Goal: Task Accomplishment & Management: Use online tool/utility

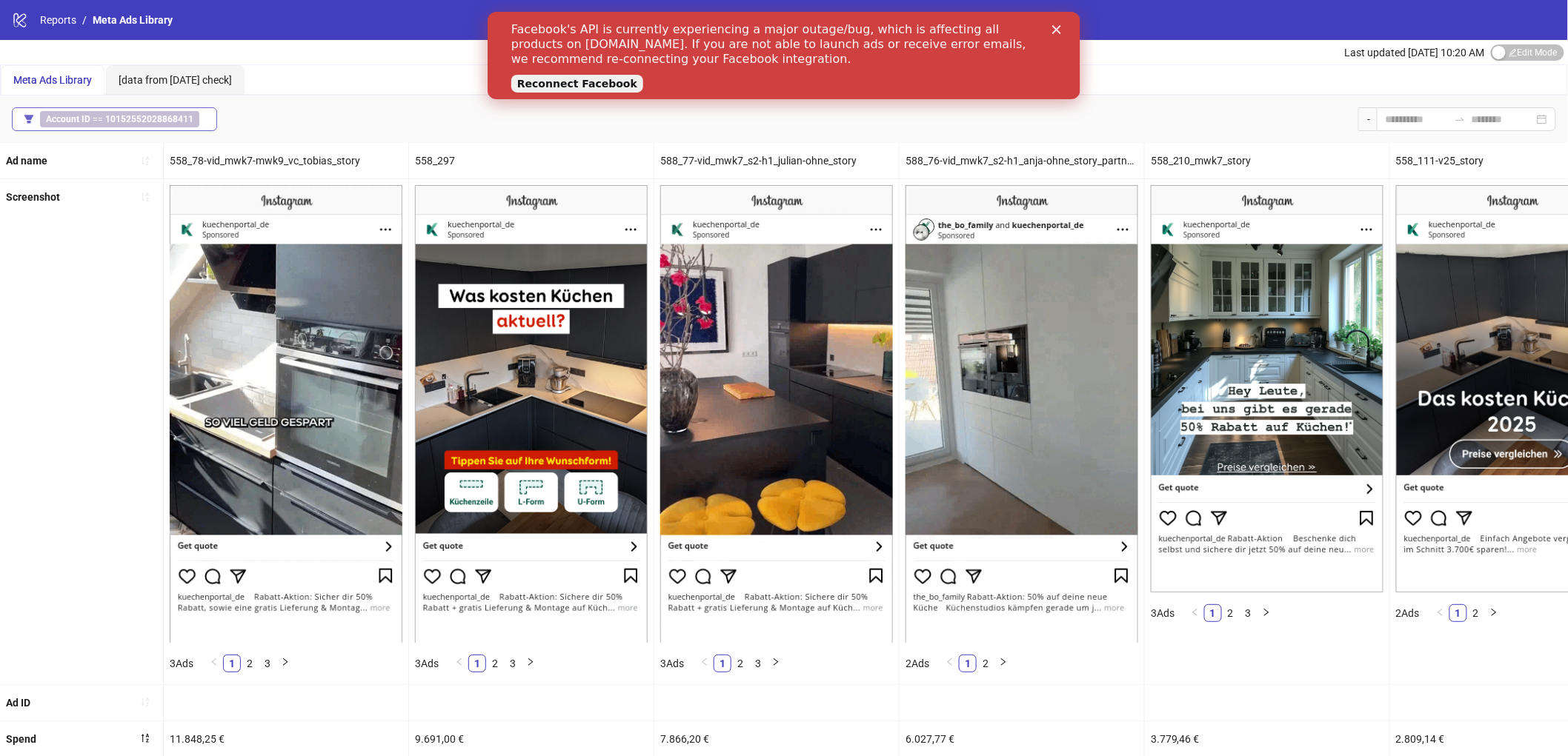
click at [151, 126] on span "Account ID == 10152552028868411" at bounding box center [119, 119] width 159 height 16
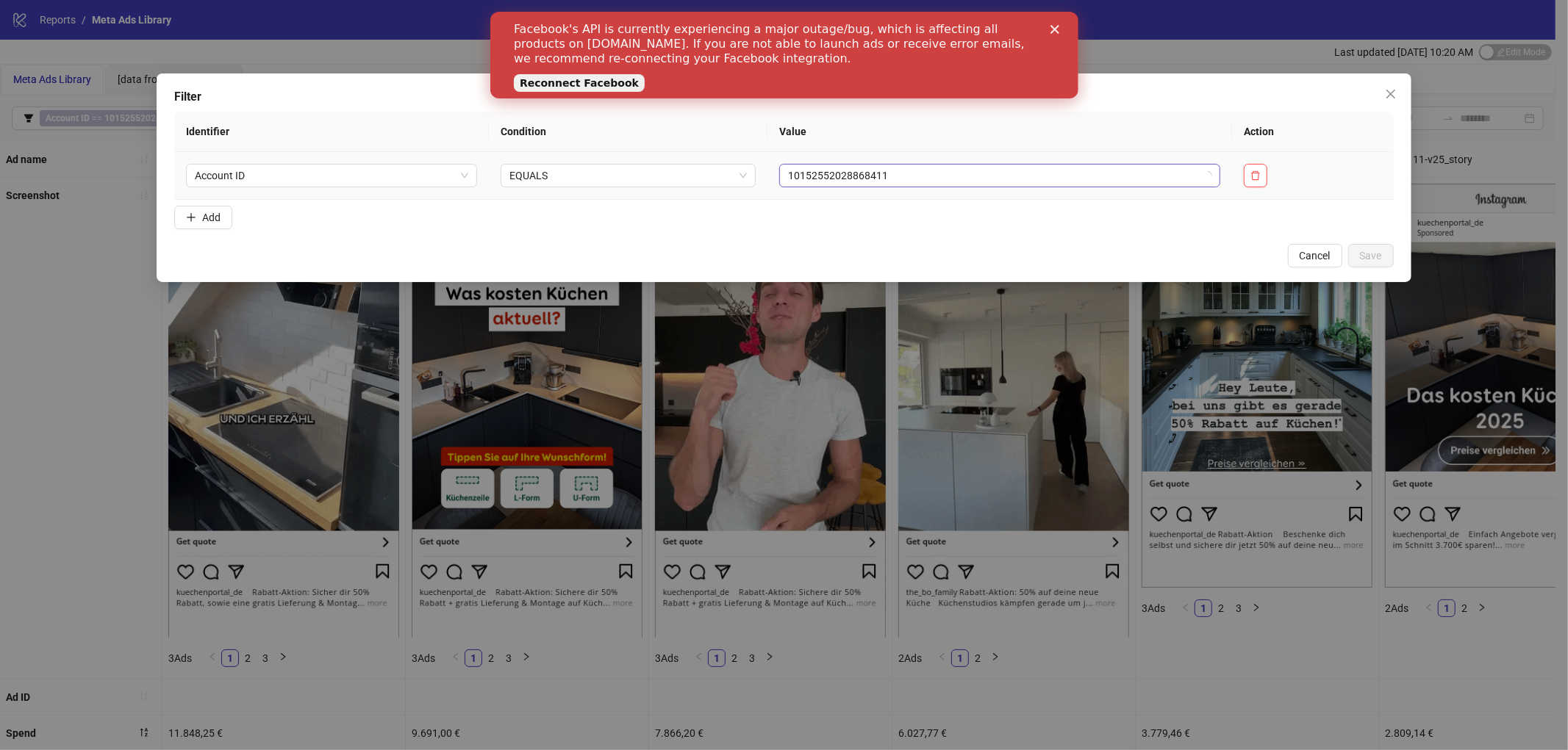
click at [850, 175] on span "10152552028868411" at bounding box center [999, 175] width 423 height 22
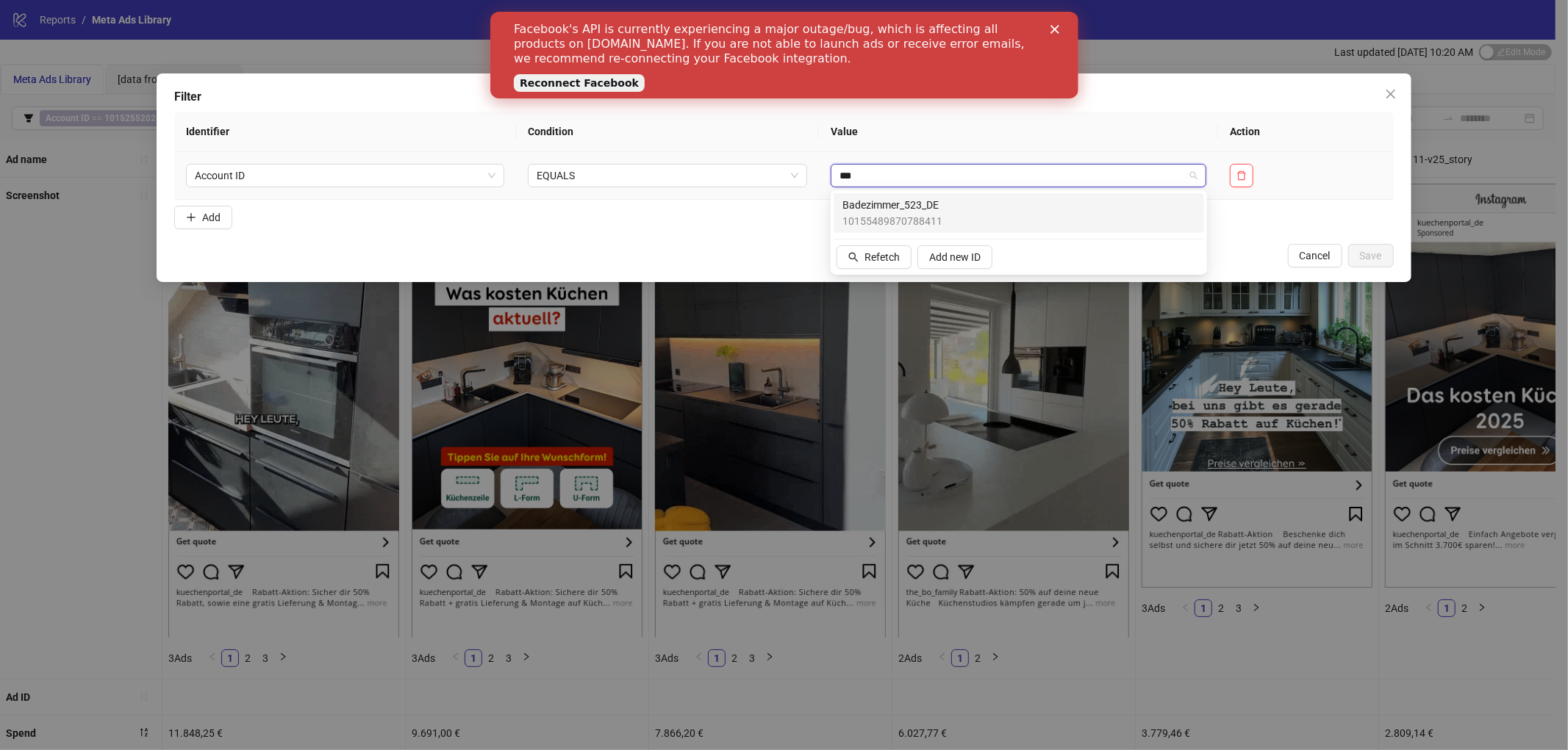
type input "****"
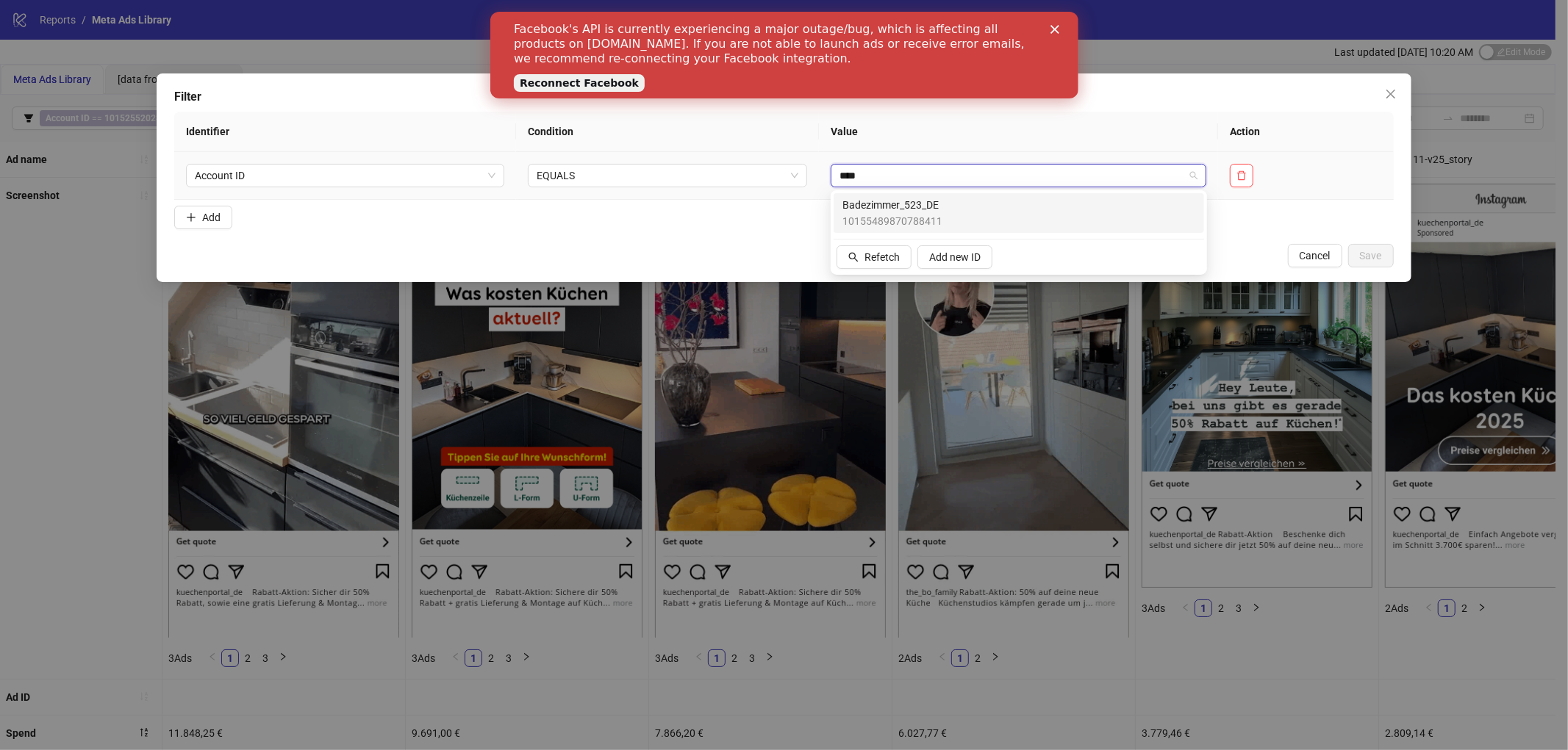
click at [894, 213] on span "10155489870788411" at bounding box center [892, 221] width 100 height 16
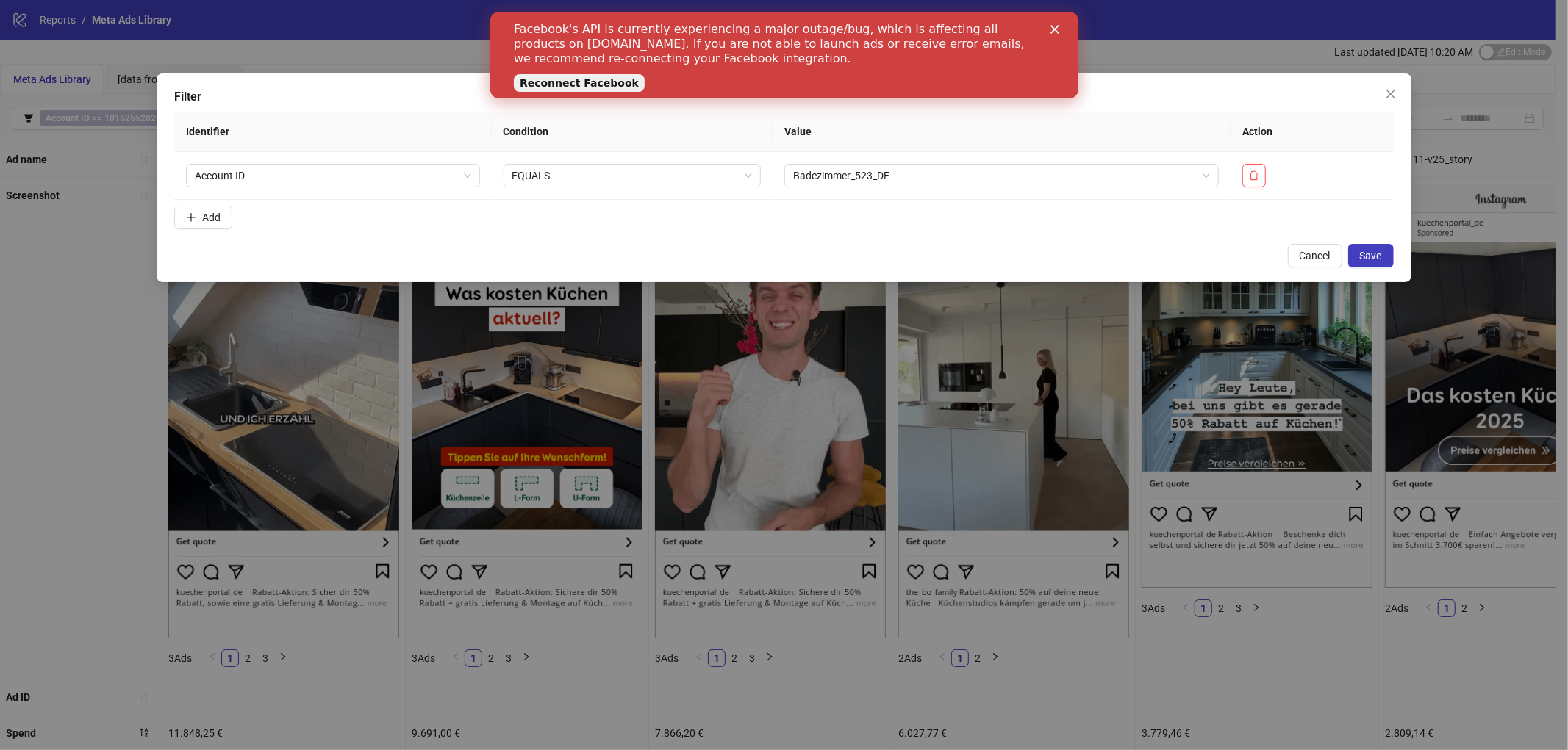
drag, startPoint x: 1370, startPoint y: 253, endPoint x: 1363, endPoint y: 268, distance: 16.6
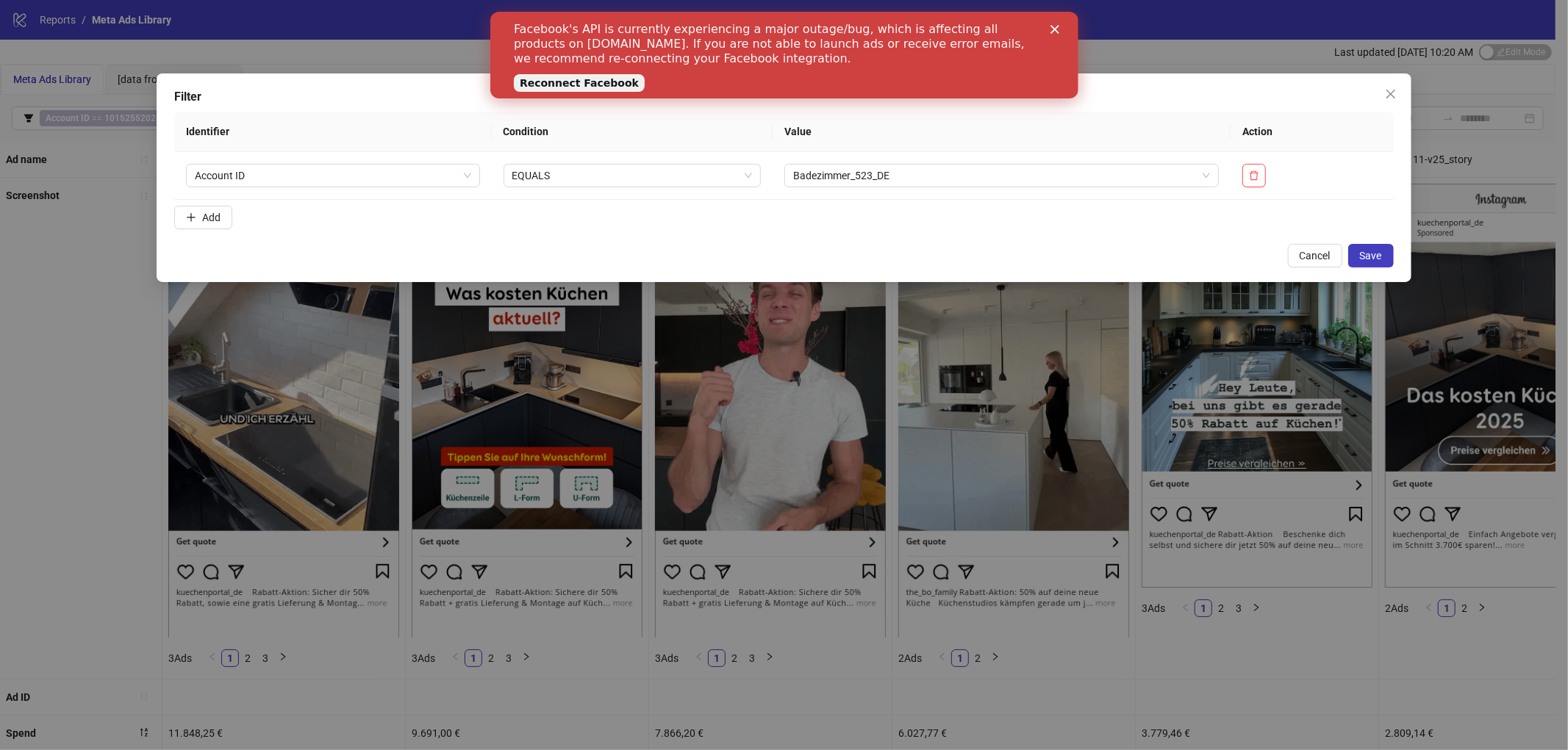
click at [1370, 253] on span "Save" at bounding box center [1371, 255] width 22 height 11
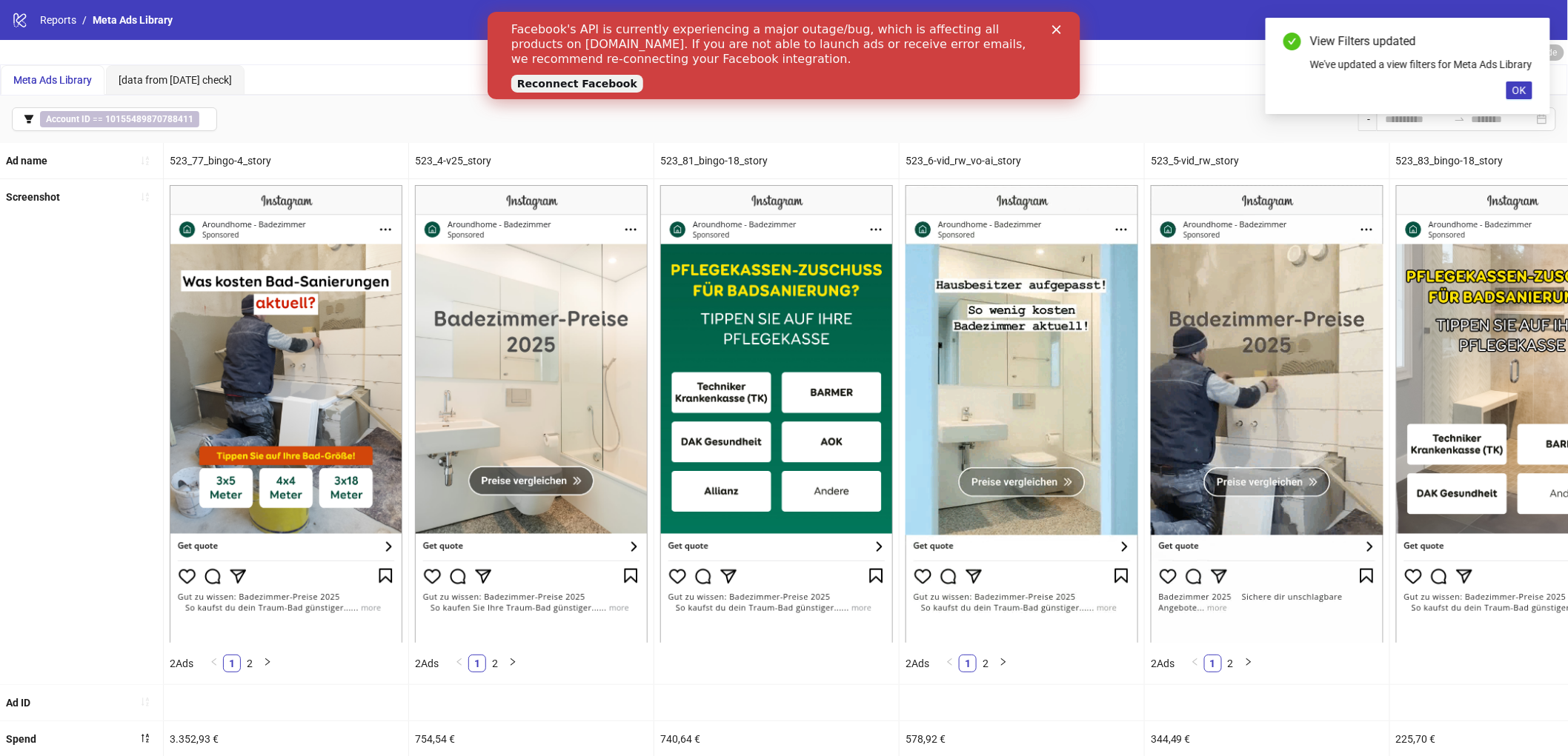
click at [728, 161] on div "523_81_bingo-18_story" at bounding box center [776, 160] width 244 height 36
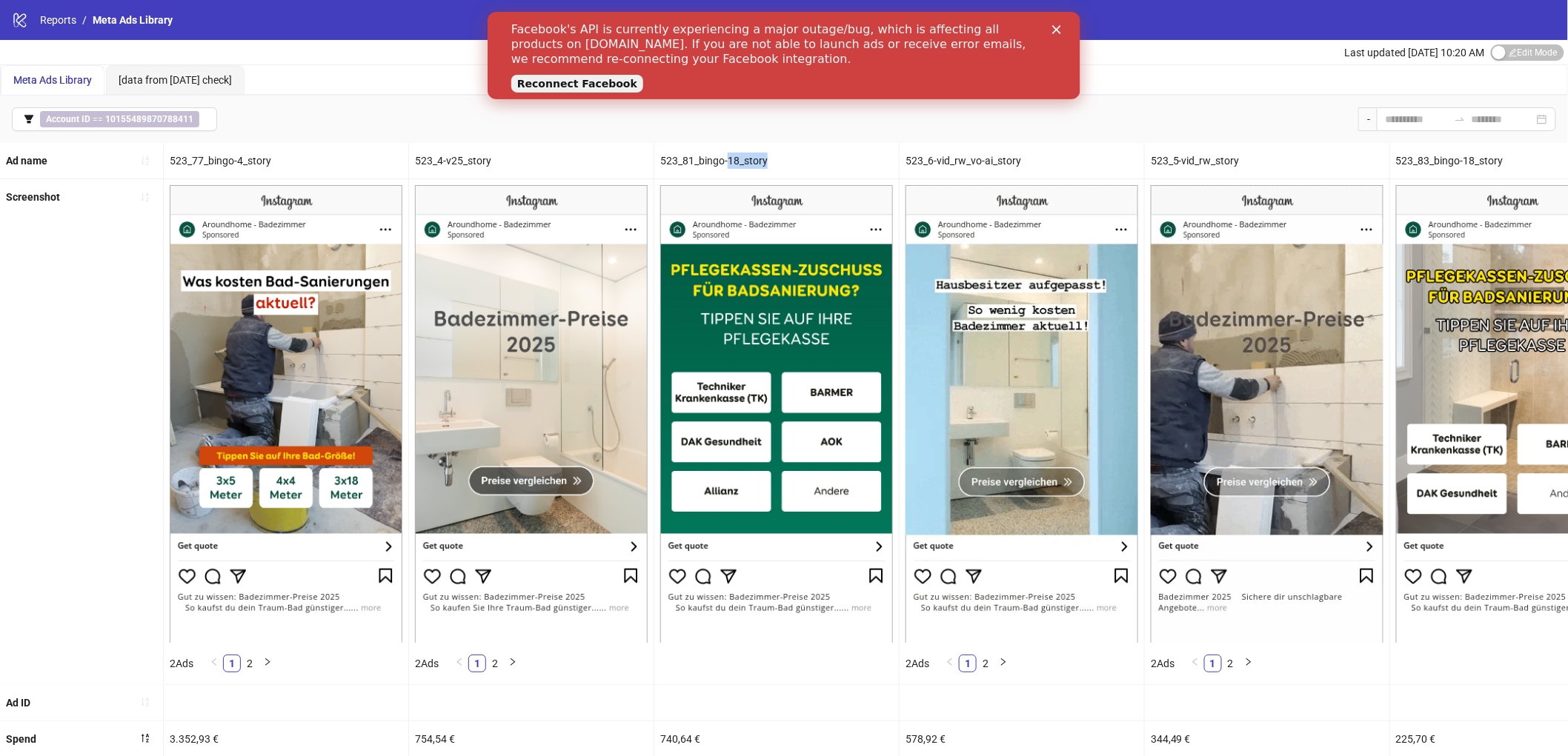
click at [728, 161] on div "523_81_bingo-18_story" at bounding box center [776, 160] width 244 height 36
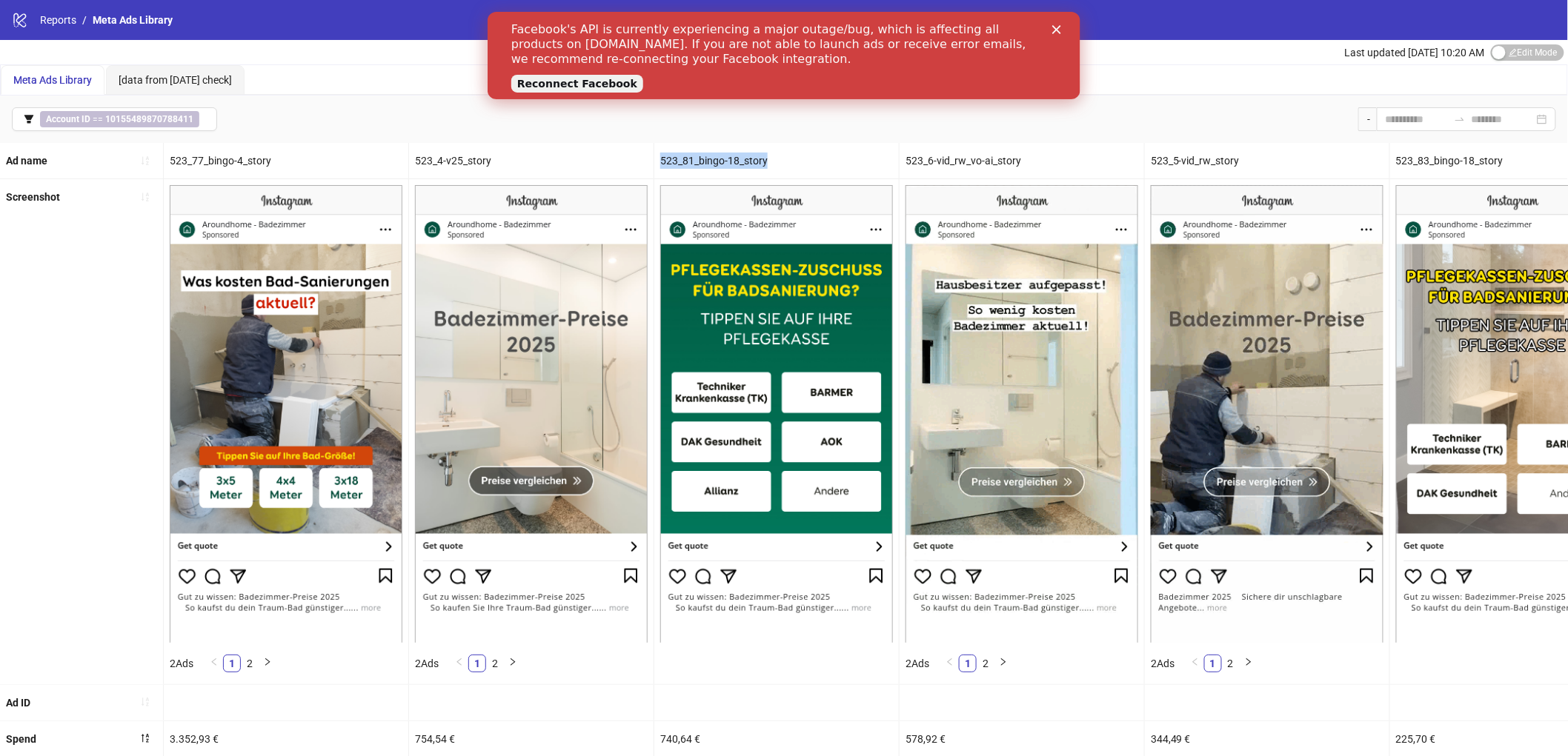
click at [728, 161] on div "523_81_bingo-18_story" at bounding box center [776, 160] width 244 height 36
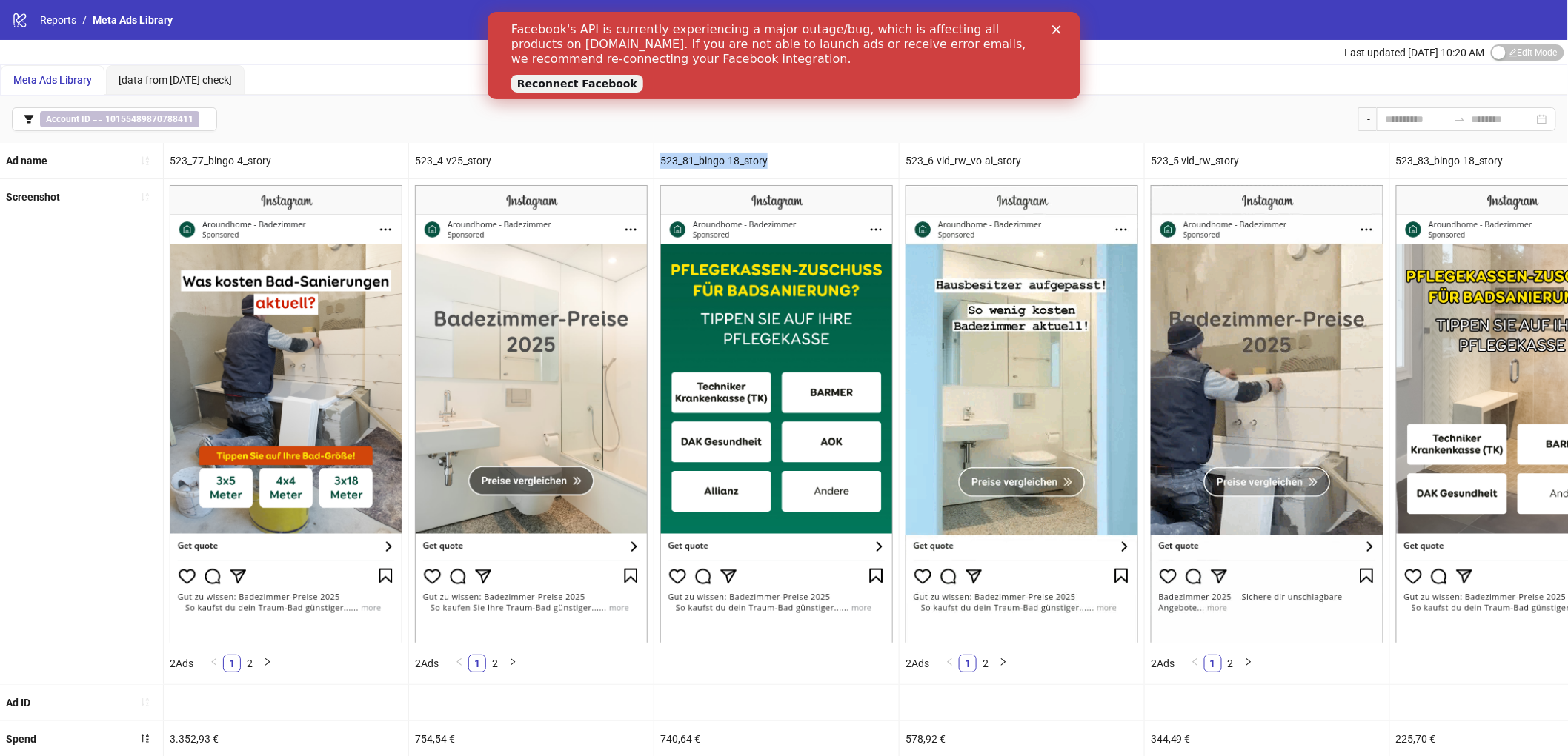
copy div "523_81_bingo-18_story"
